Goal: Transaction & Acquisition: Subscribe to service/newsletter

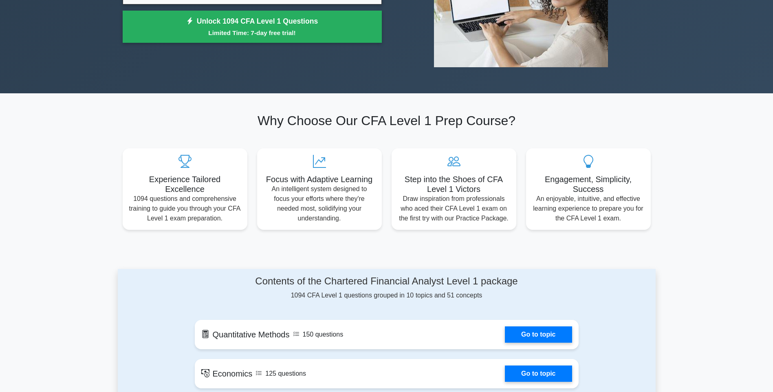
scroll to position [122, 0]
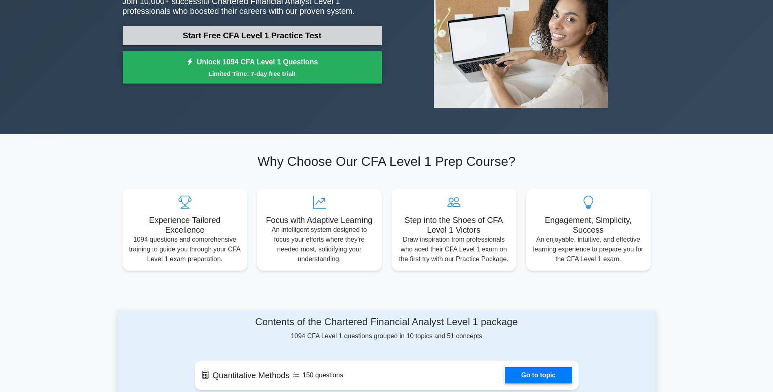
click at [301, 39] on link "Start Free CFA Level 1 Practice Test" at bounding box center [252, 36] width 259 height 20
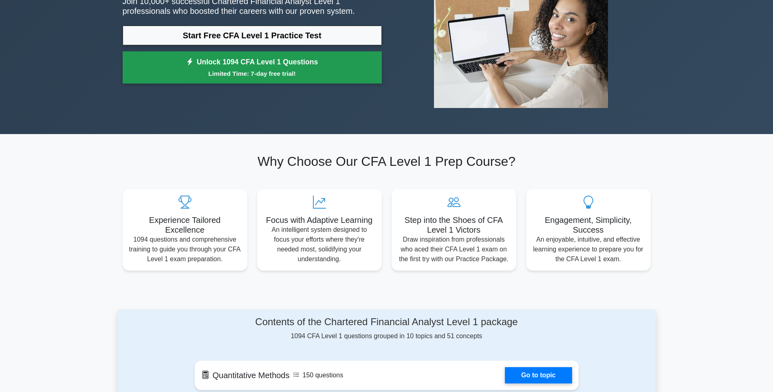
click at [191, 71] on small "Limited Time: 7-day free trial!" at bounding box center [252, 73] width 239 height 9
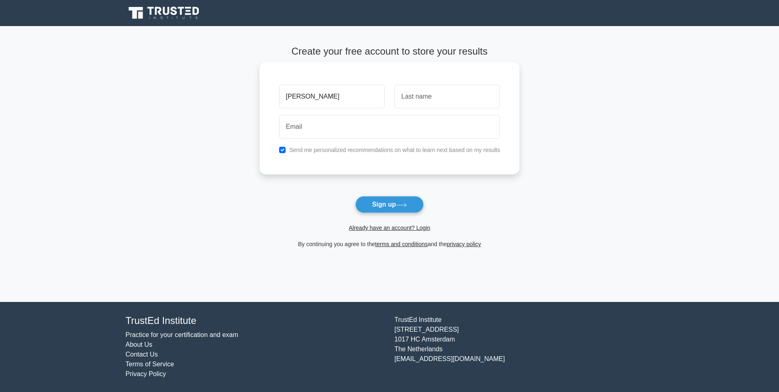
type input "[PERSON_NAME]"
click at [415, 97] on input "text" at bounding box center [447, 97] width 106 height 24
type input "musa"
click at [377, 128] on input "email" at bounding box center [389, 127] width 221 height 24
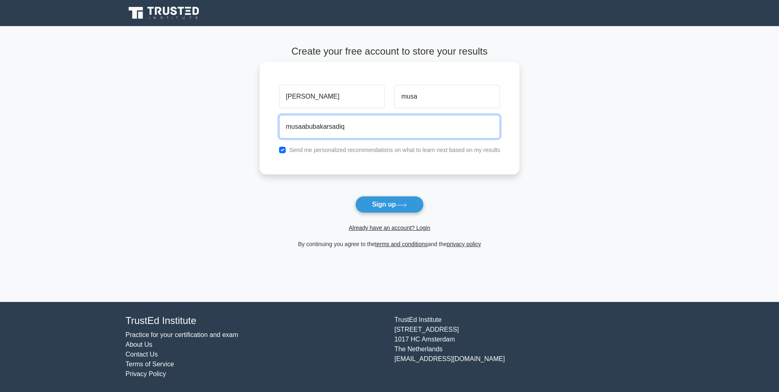
click at [350, 127] on input "musaabubakarsadiq" at bounding box center [389, 127] width 221 height 24
type input "musaabubakarsadiq5588"
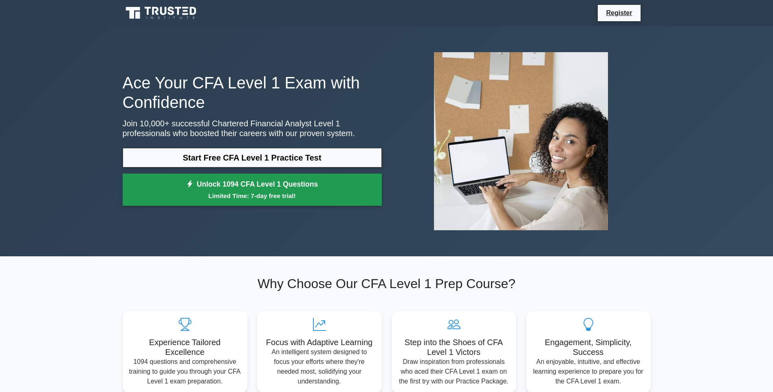
click at [344, 189] on link "Unlock 1094 CFA Level 1 Questions Limited Time: 7-day free trial!" at bounding box center [252, 190] width 259 height 33
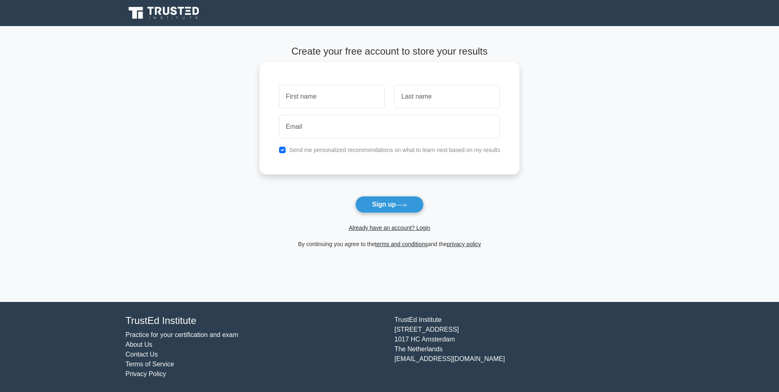
click at [315, 101] on input "text" at bounding box center [332, 97] width 106 height 24
type input "musa abubakar"
click at [450, 97] on input "text" at bounding box center [447, 97] width 106 height 24
type input "musa"
click at [348, 128] on input "email" at bounding box center [389, 127] width 221 height 24
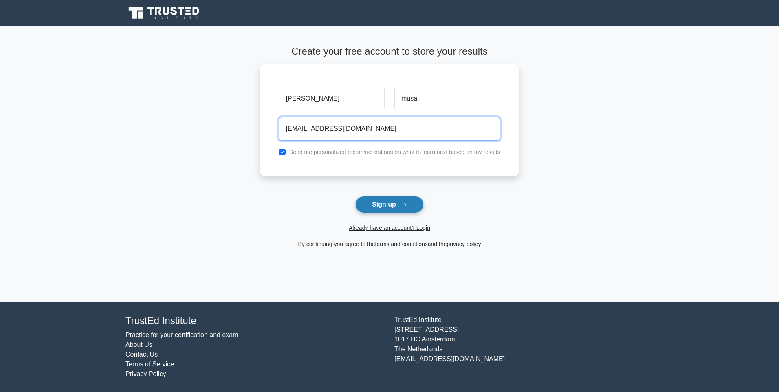
type input "musaabubakarsadiq5588@gmail.com"
click at [394, 206] on button "Sign up" at bounding box center [389, 204] width 68 height 17
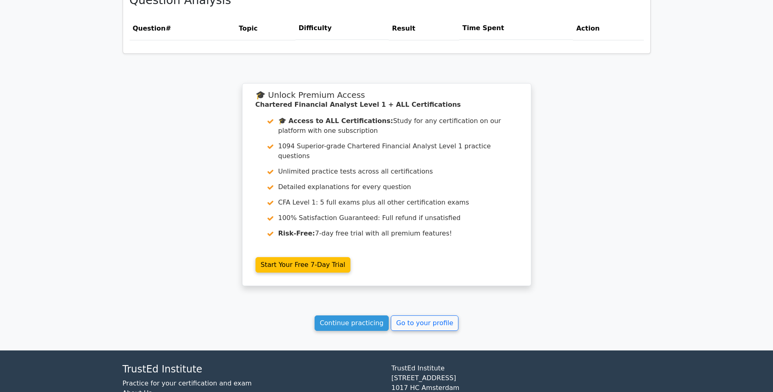
scroll to position [611, 0]
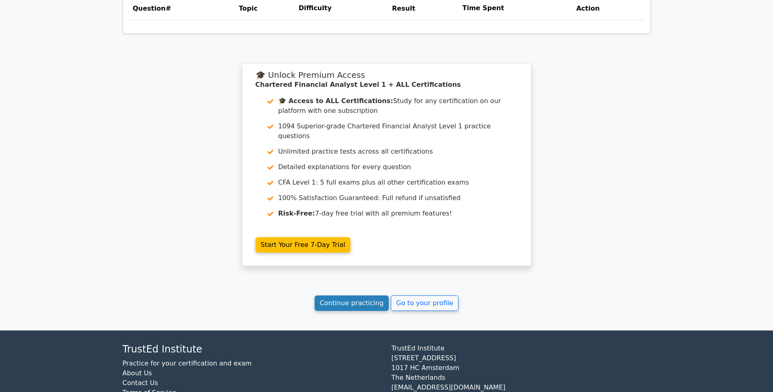
click at [373, 295] on link "Continue practicing" at bounding box center [352, 302] width 75 height 15
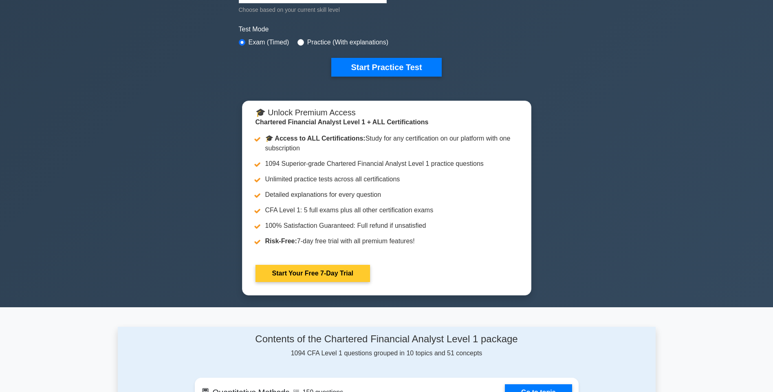
scroll to position [244, 0]
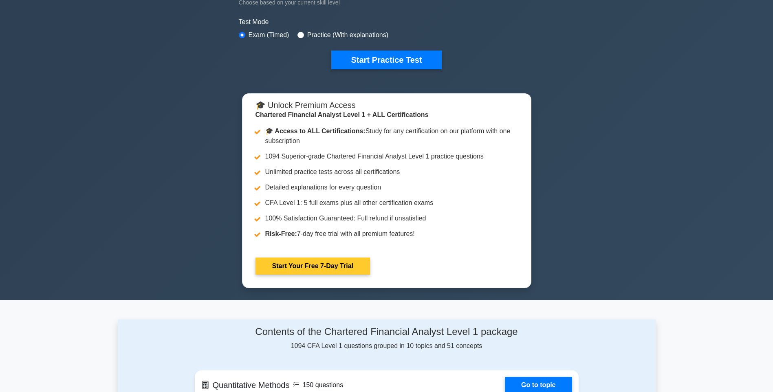
click at [340, 266] on link "Start Your Free 7-Day Trial" at bounding box center [312, 266] width 115 height 17
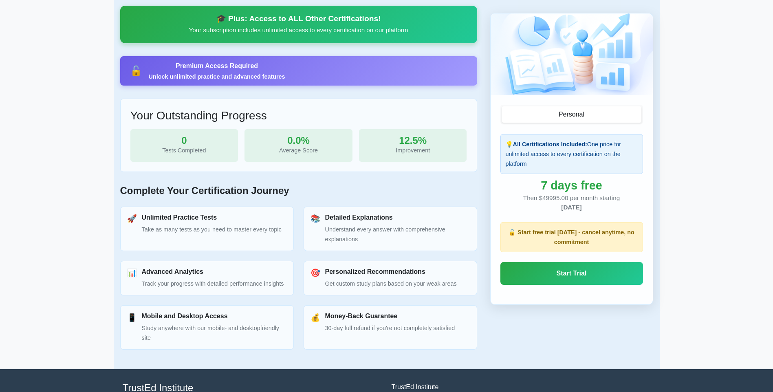
scroll to position [196, 0]
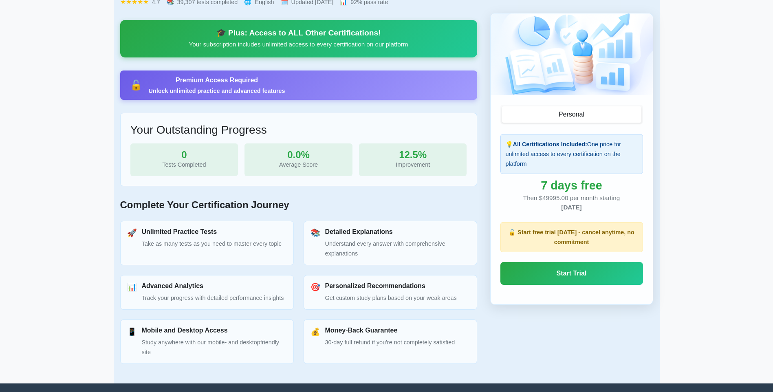
click at [203, 165] on div "Tests Completed" at bounding box center [184, 165] width 95 height 10
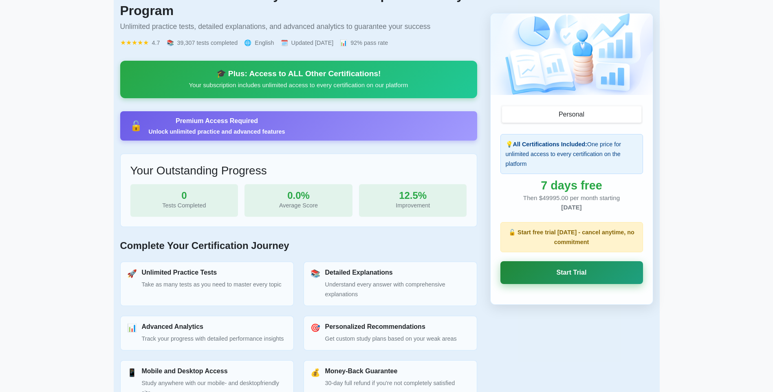
click at [585, 270] on link "Start Trial" at bounding box center [571, 272] width 143 height 23
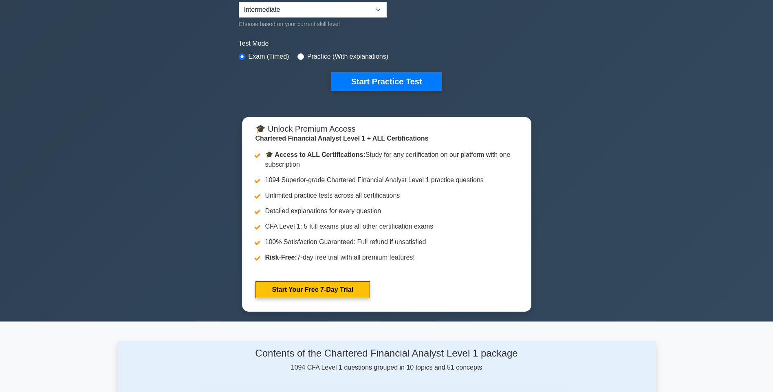
scroll to position [204, 0]
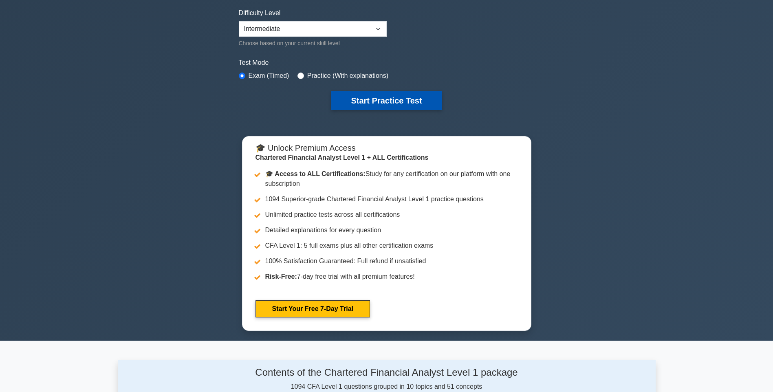
click at [379, 101] on button "Start Practice Test" at bounding box center [386, 100] width 110 height 19
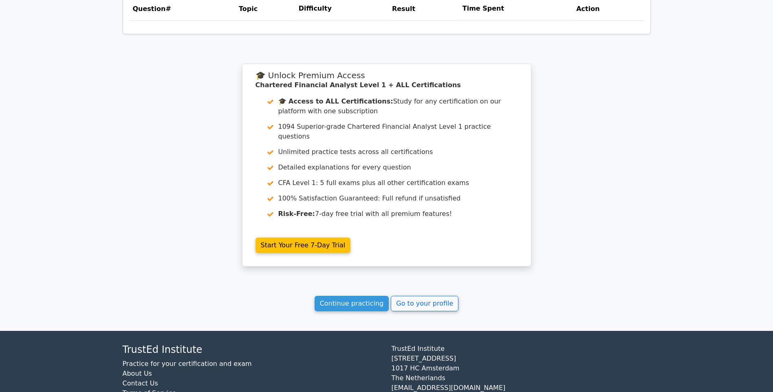
scroll to position [611, 0]
